Goal: Find specific page/section: Find specific page/section

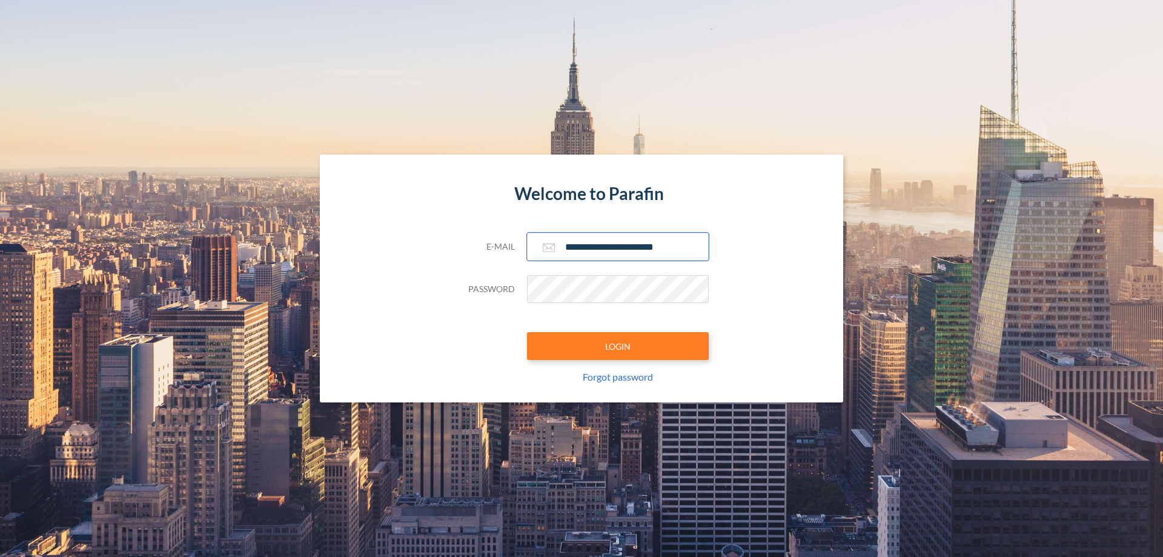
type input "**********"
click at [618, 346] on button "LOGIN" at bounding box center [618, 346] width 182 height 28
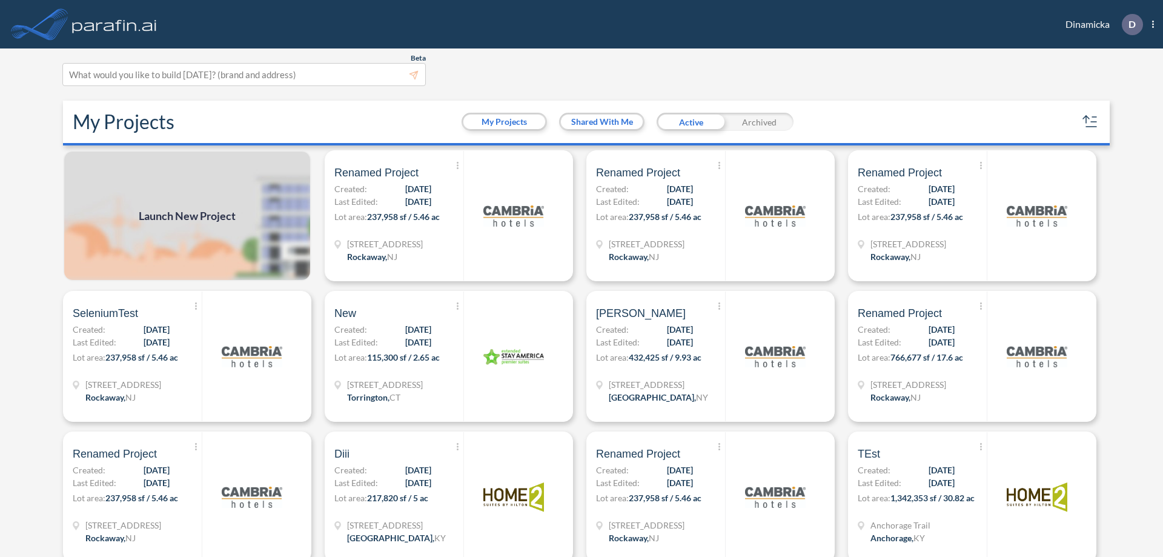
scroll to position [3, 0]
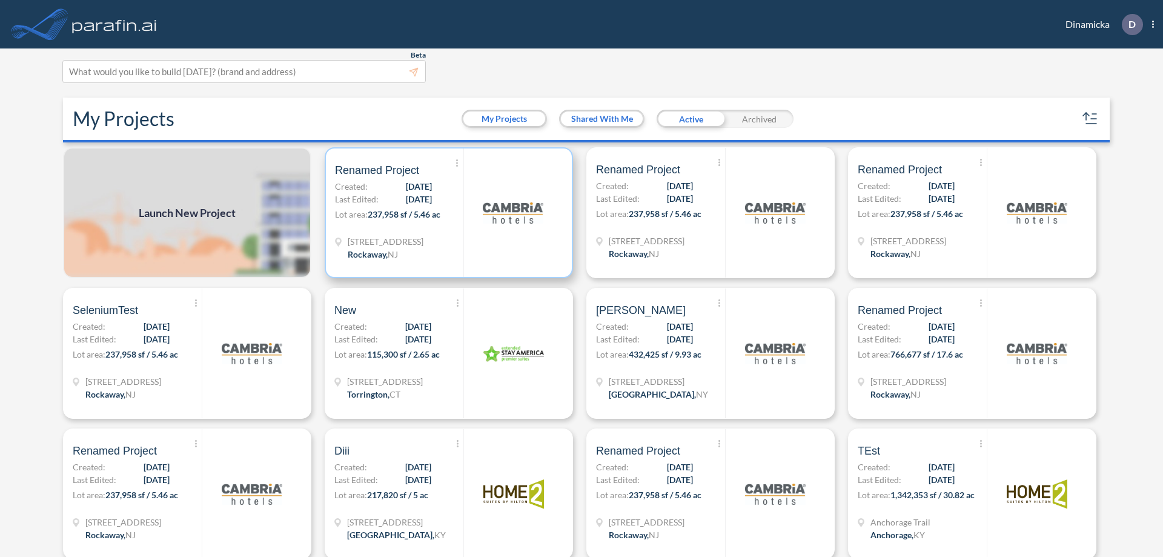
click at [446, 213] on p "Lot area: 237,958 sf / 5.46 ac" at bounding box center [399, 217] width 128 height 18
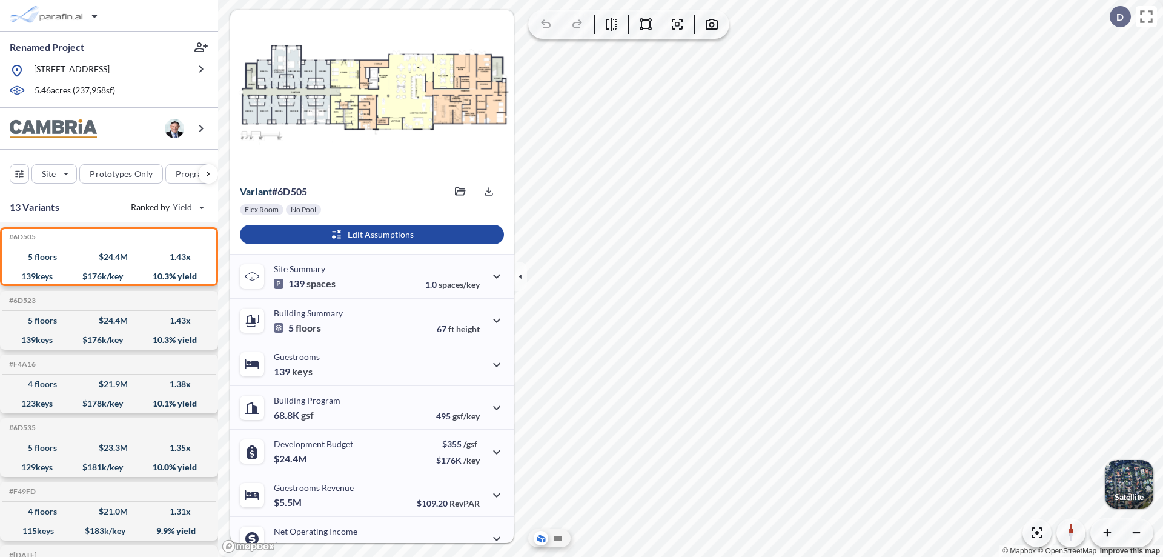
scroll to position [61, 0]
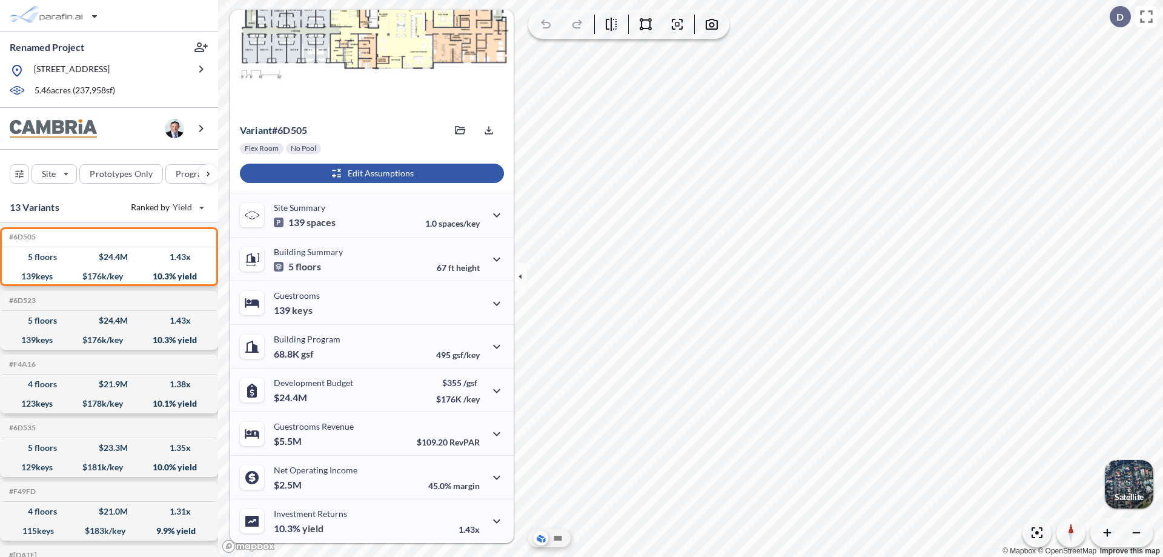
click at [370, 173] on div "button" at bounding box center [372, 172] width 264 height 19
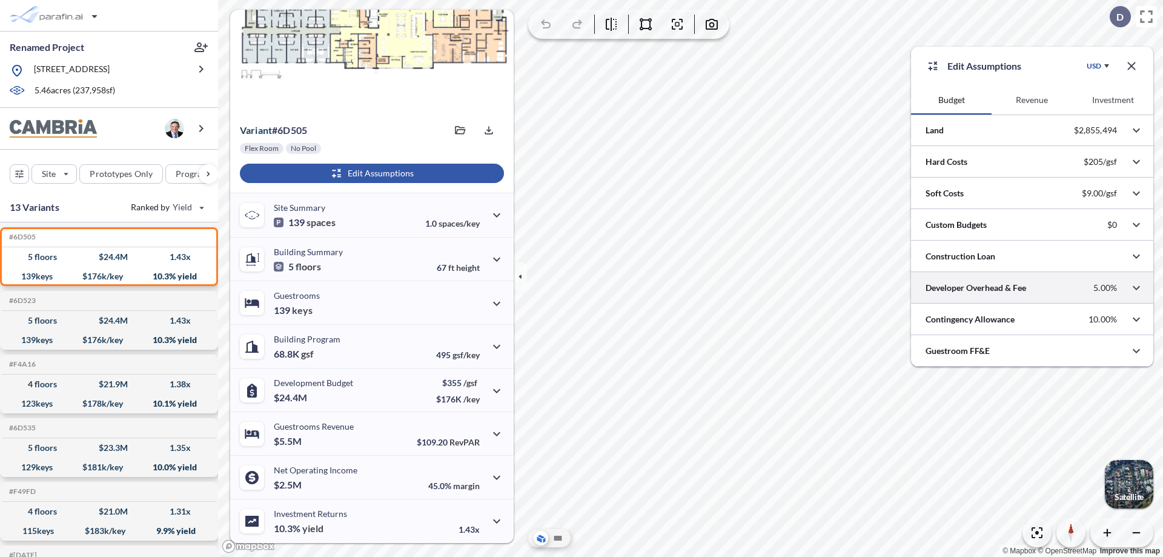
click at [1032, 288] on div at bounding box center [1032, 287] width 242 height 31
